Goal: Task Accomplishment & Management: Manage account settings

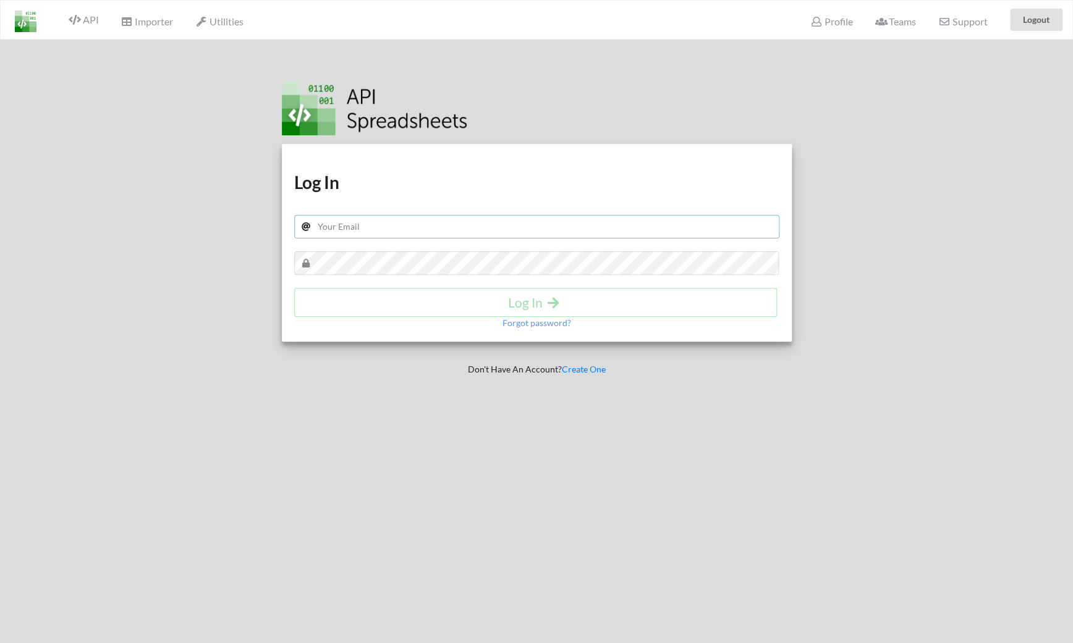
click at [382, 218] on input "text" at bounding box center [536, 226] width 485 height 23
type input "[EMAIL_ADDRESS][PERSON_NAME][DOMAIN_NAME]"
click at [346, 303] on h4 "Log In" at bounding box center [535, 302] width 457 height 15
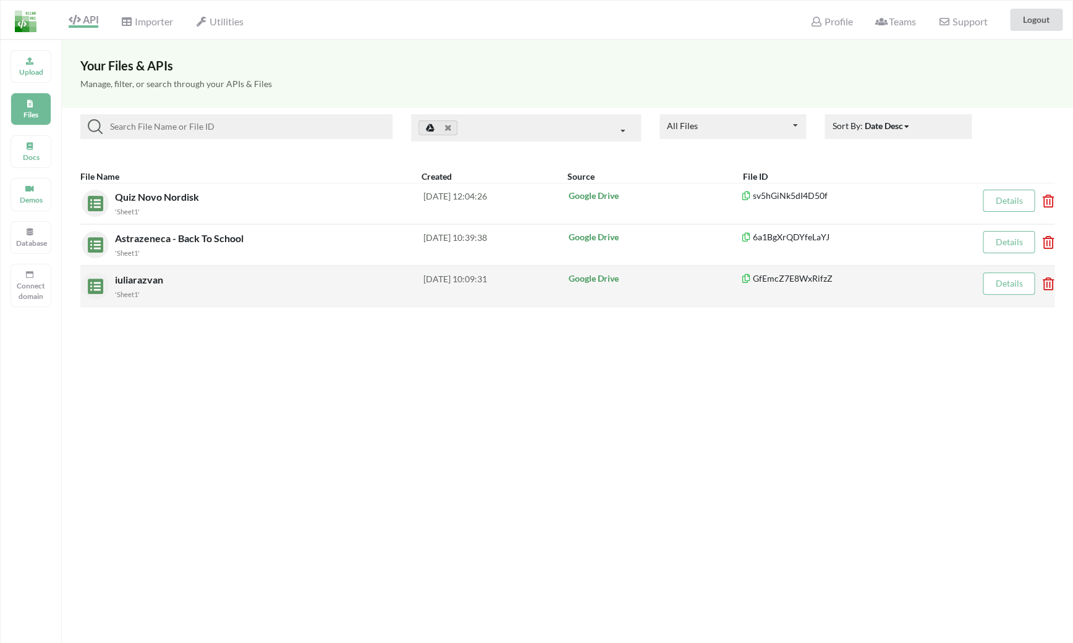
click at [134, 281] on span "iuliarazvan" at bounding box center [140, 280] width 51 height 12
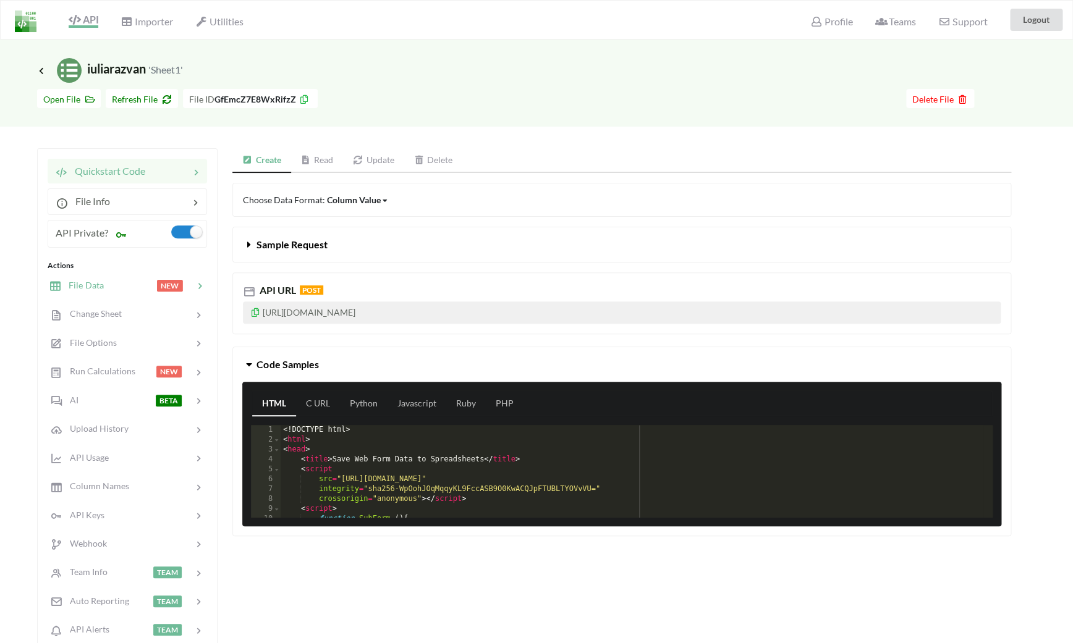
click at [104, 281] on div at bounding box center [130, 286] width 53 height 14
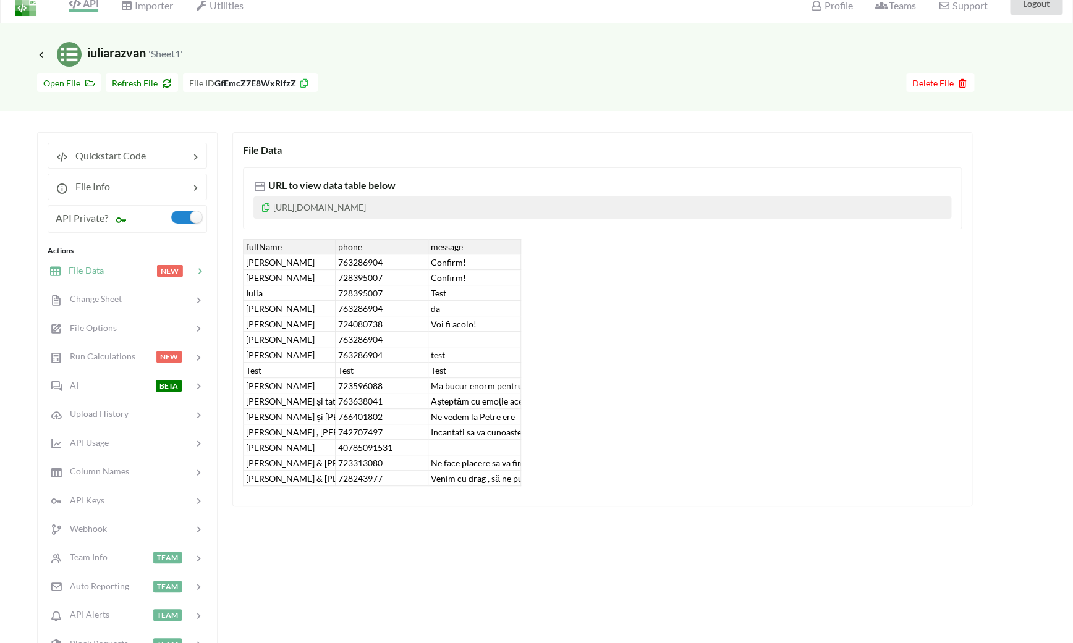
scroll to position [17, 0]
